Goal: Find contact information: Find contact information

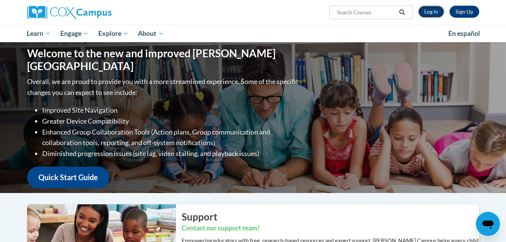
click at [428, 13] on link "Log In" at bounding box center [431, 12] width 26 height 12
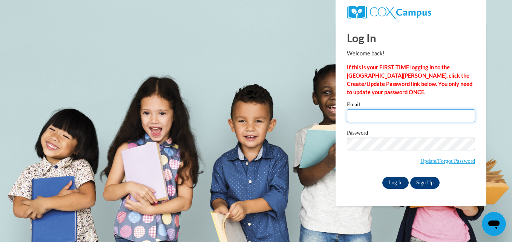
type input "isabelleharsin24@gmail.com"
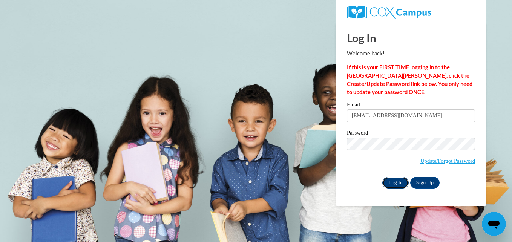
click at [401, 181] on input "Log In" at bounding box center [395, 183] width 26 height 12
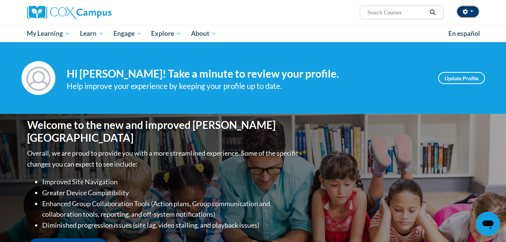
click at [471, 11] on span "button" at bounding box center [471, 12] width 3 height 2
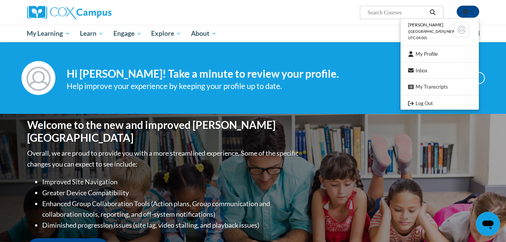
click at [392, 69] on h4 "Hi Isabelle Harsin! Take a minute to review your profile." at bounding box center [247, 73] width 360 height 13
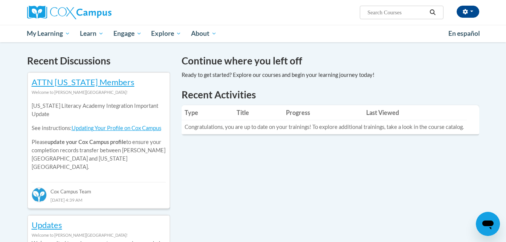
scroll to position [223, 0]
click at [299, 113] on th "Progress" at bounding box center [323, 112] width 80 height 15
click at [378, 113] on th "Last Viewed" at bounding box center [415, 112] width 104 height 15
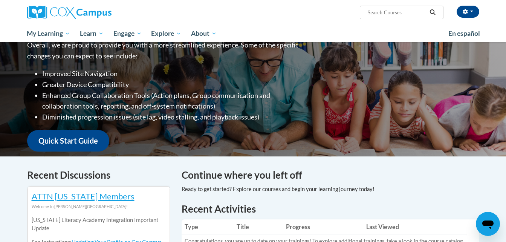
scroll to position [0, 0]
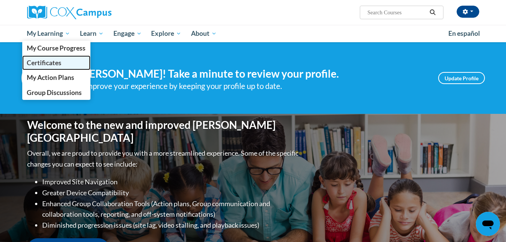
click at [59, 64] on span "Certificates" at bounding box center [44, 63] width 35 height 8
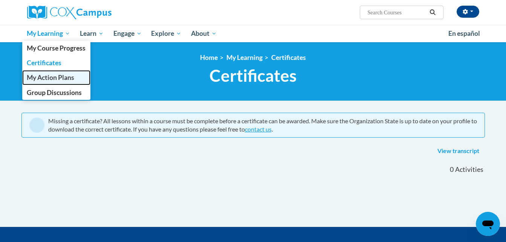
click at [67, 74] on span "My Action Plans" at bounding box center [50, 78] width 47 height 8
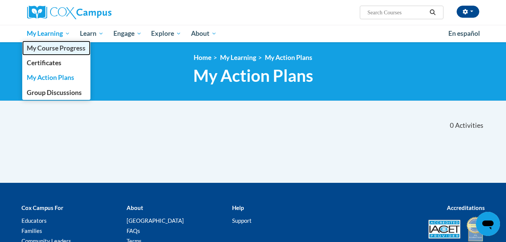
click at [70, 47] on span "My Course Progress" at bounding box center [56, 48] width 59 height 8
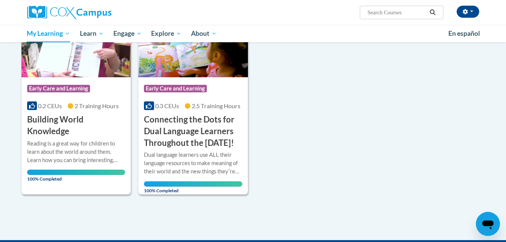
scroll to position [136, 0]
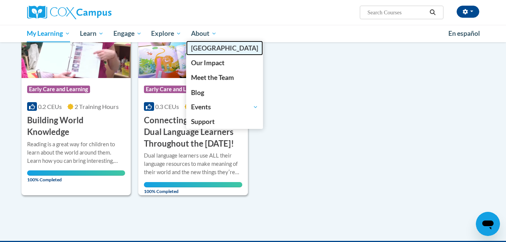
click at [222, 49] on span "[PERSON_NAME][GEOGRAPHIC_DATA]" at bounding box center [224, 48] width 67 height 8
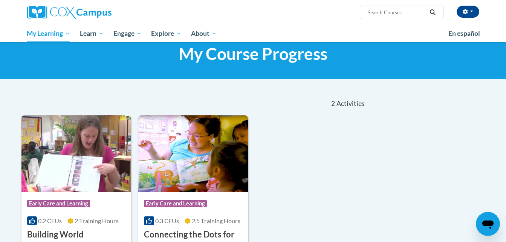
scroll to position [0, 0]
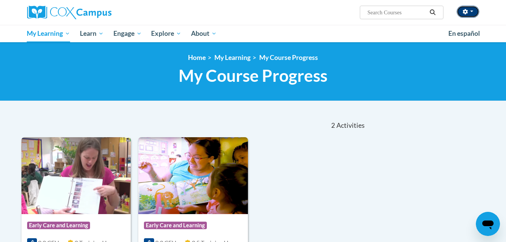
click at [473, 12] on button "button" at bounding box center [468, 12] width 23 height 12
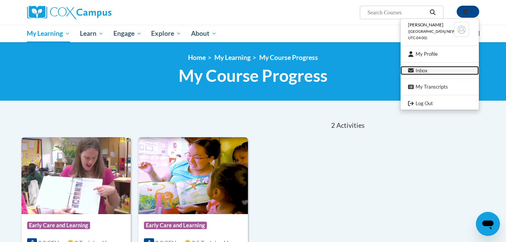
click at [428, 70] on link "Inbox" at bounding box center [440, 70] width 78 height 9
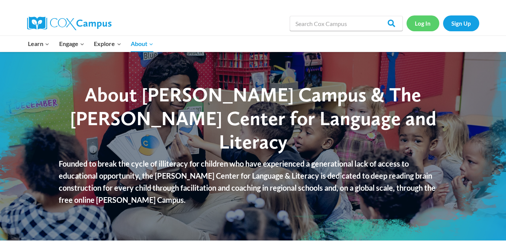
click at [418, 21] on link "Log In" at bounding box center [423, 22] width 33 height 15
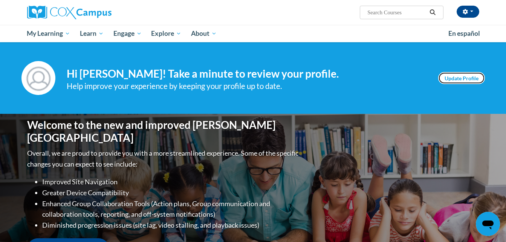
click at [466, 79] on link "Update Profile" at bounding box center [461, 78] width 47 height 12
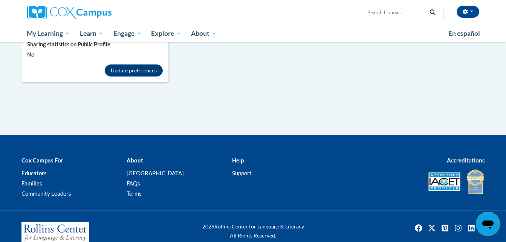
scroll to position [332, 0]
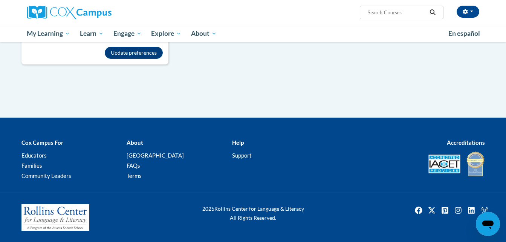
click at [240, 144] on b "Help" at bounding box center [238, 142] width 12 height 7
click at [246, 153] on link "Support" at bounding box center [242, 155] width 20 height 7
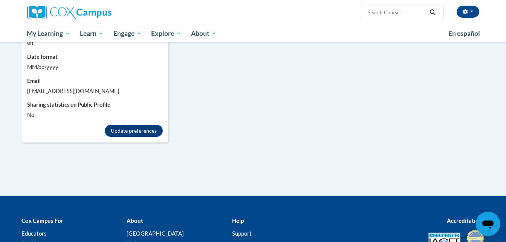
scroll to position [655, 0]
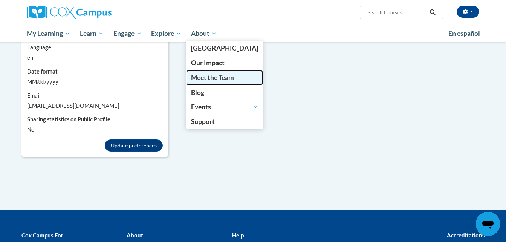
click at [219, 74] on span "Meet the Team" at bounding box center [212, 78] width 43 height 8
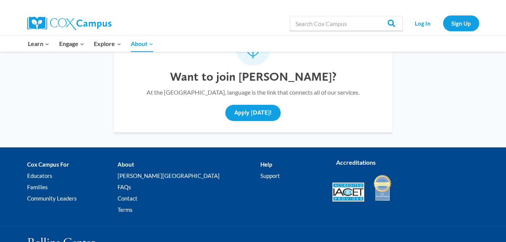
scroll to position [2890, 0]
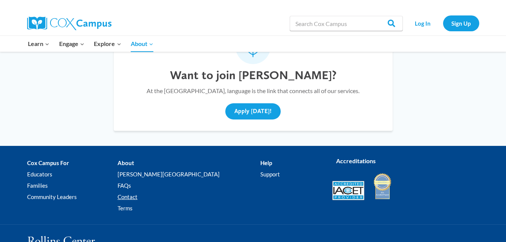
click at [158, 191] on link "Contact" at bounding box center [189, 196] width 143 height 11
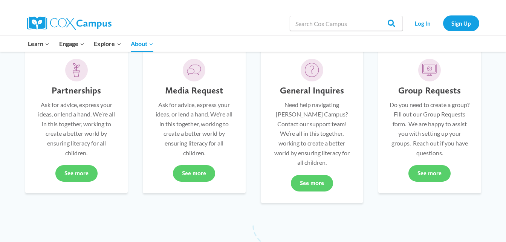
scroll to position [208, 0]
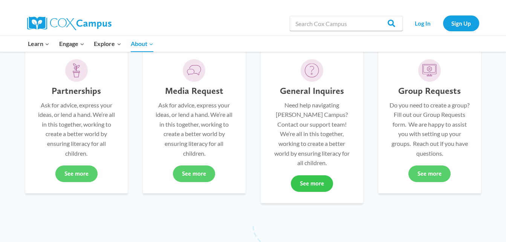
click at [317, 175] on link "See more" at bounding box center [312, 183] width 42 height 17
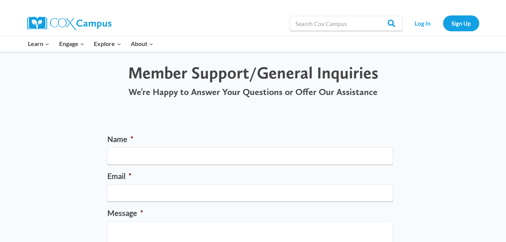
scroll to position [19, 0]
click at [245, 161] on input "Name *" at bounding box center [250, 156] width 286 height 17
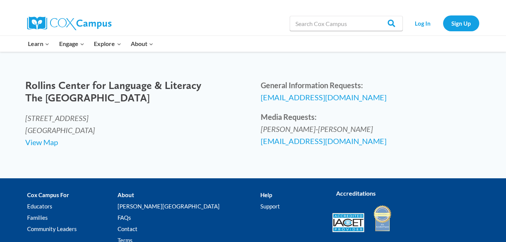
scroll to position [329, 0]
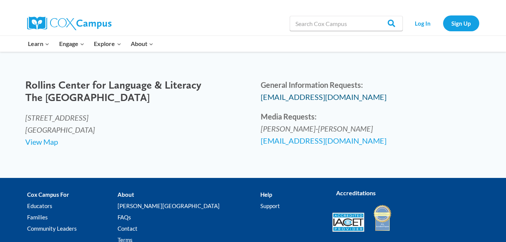
type input "[PERSON_NAME]"
click at [299, 101] on span "[EMAIL_ADDRESS][DOMAIN_NAME]" at bounding box center [324, 96] width 126 height 9
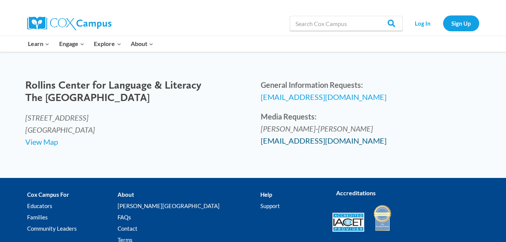
click at [294, 145] on span "cat@atlantaspeechschool.org" at bounding box center [324, 140] width 126 height 9
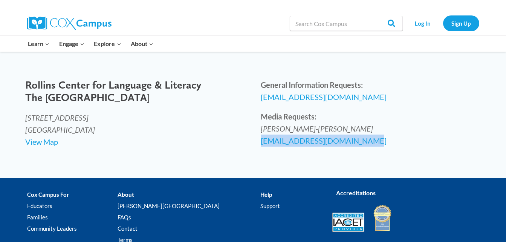
drag, startPoint x: 260, startPoint y: 168, endPoint x: 361, endPoint y: 175, distance: 101.2
click at [361, 154] on div "General Information Requests: info@coxcampus.org Media Requests: Catherine Sabo…" at bounding box center [371, 112] width 236 height 83
copy span "cat@atlantaspeechschool.org"
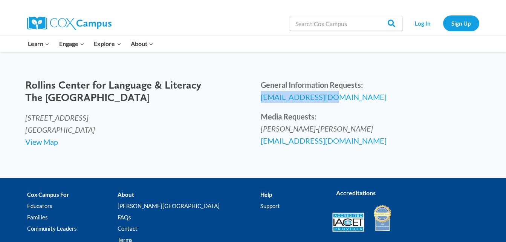
drag, startPoint x: 260, startPoint y: 126, endPoint x: 329, endPoint y: 128, distance: 69.4
click at [329, 128] on div "General Information Requests: info@coxcampus.org Media Requests: Catherine Sabo…" at bounding box center [371, 112] width 236 height 83
drag, startPoint x: 329, startPoint y: 128, endPoint x: 316, endPoint y: 124, distance: 13.7
copy span "[EMAIL_ADDRESS][DOMAIN_NAME]"
